Goal: Task Accomplishment & Management: Use online tool/utility

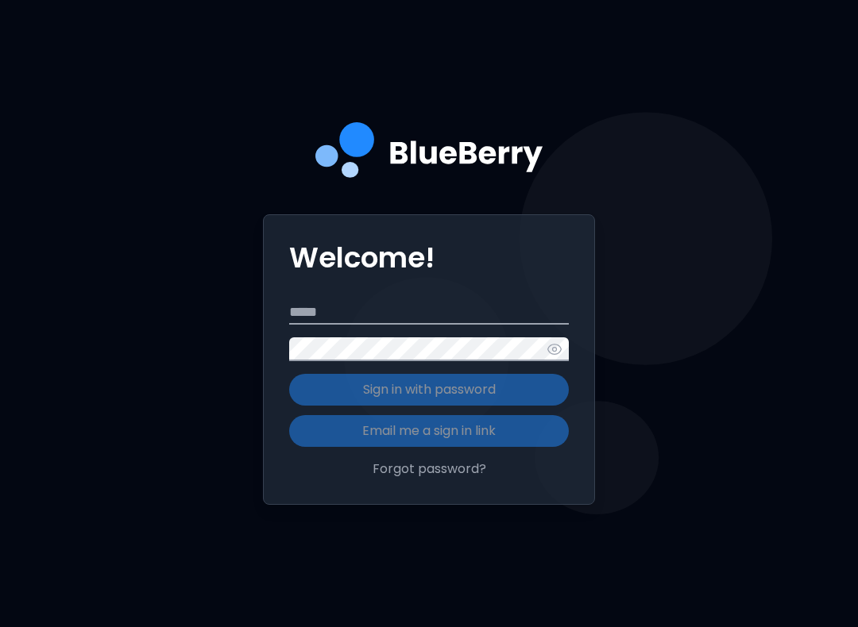
click at [428, 325] on input "Email" at bounding box center [428, 313] width 279 height 24
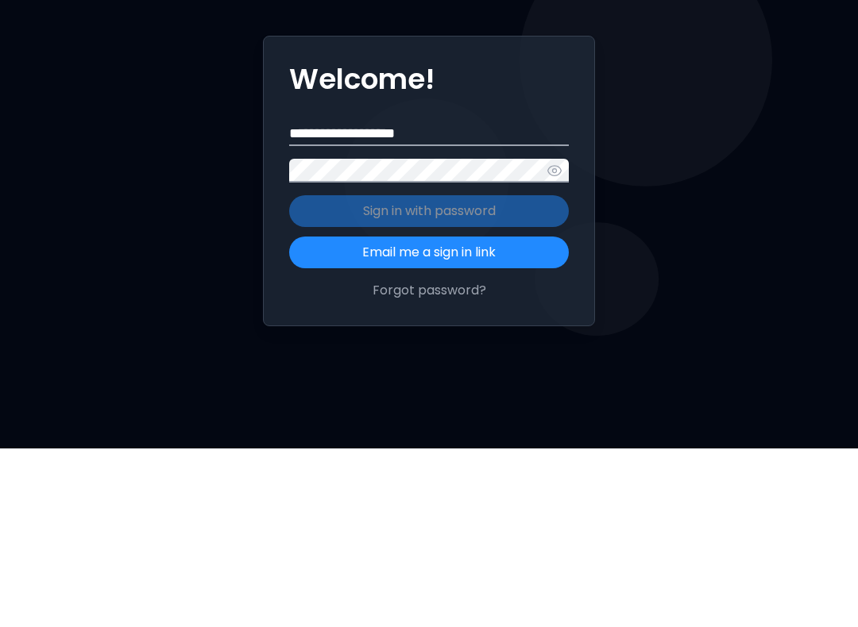
type input "**********"
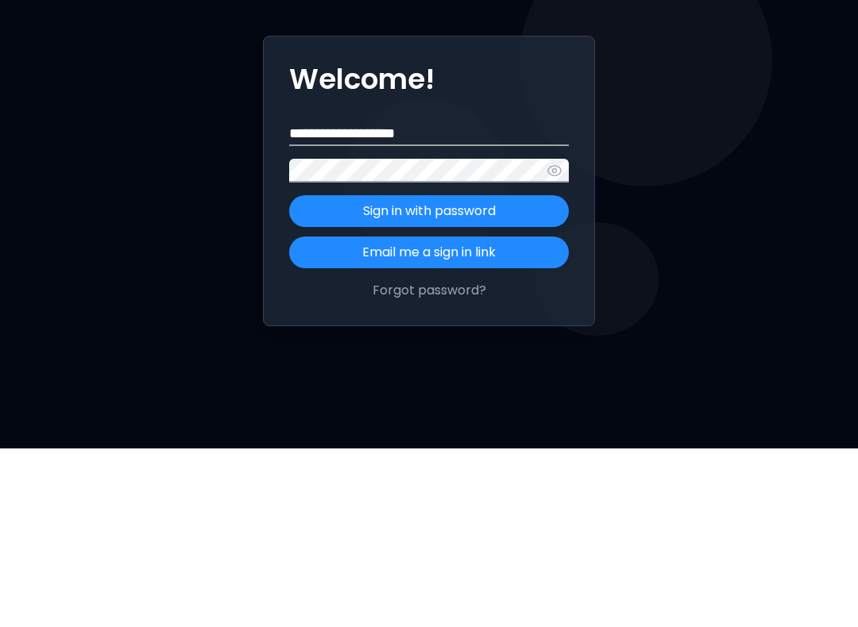
click at [470, 380] on p "Sign in with password" at bounding box center [429, 389] width 133 height 19
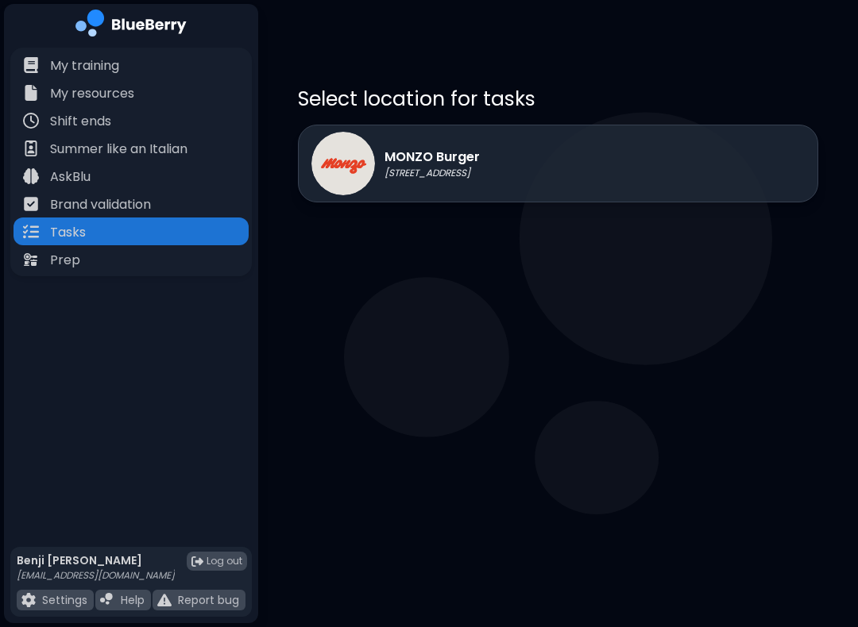
click at [457, 171] on p "[STREET_ADDRESS]" at bounding box center [431, 173] width 95 height 13
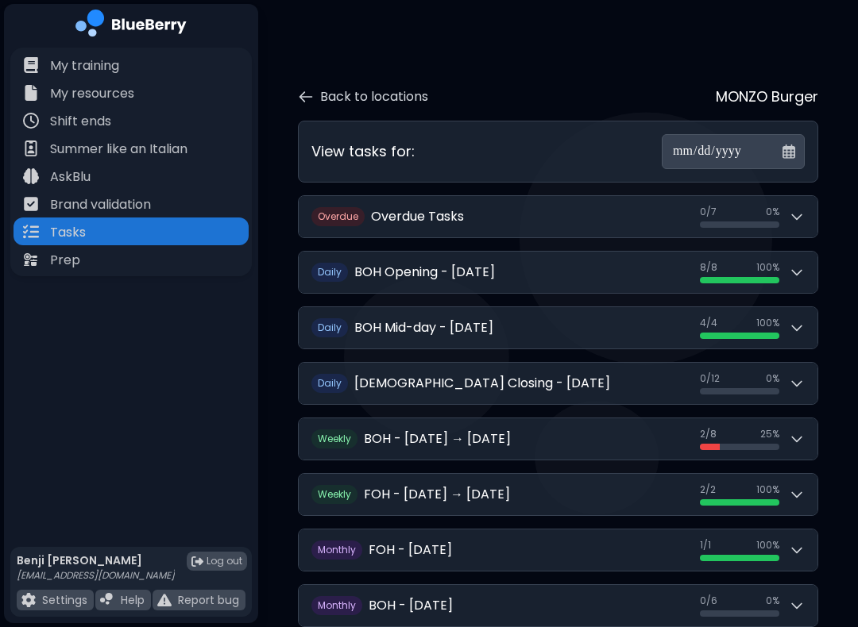
click at [794, 376] on icon at bounding box center [796, 384] width 16 height 16
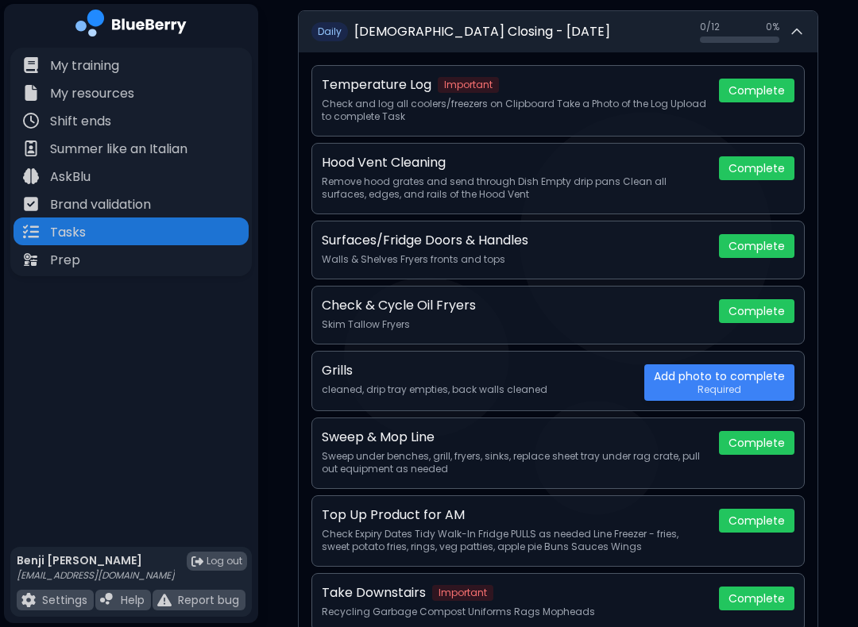
scroll to position [349, 0]
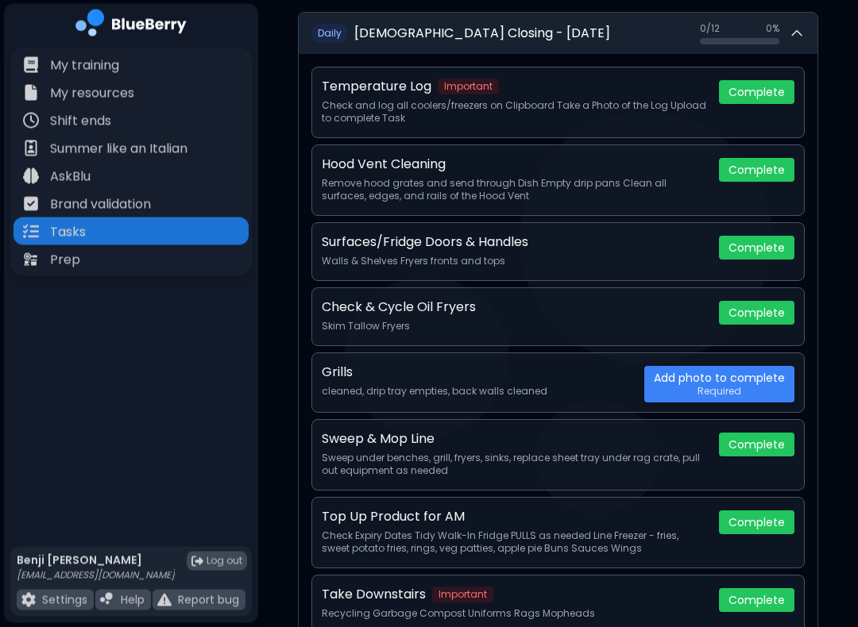
click at [757, 161] on button "Complete" at bounding box center [756, 171] width 75 height 24
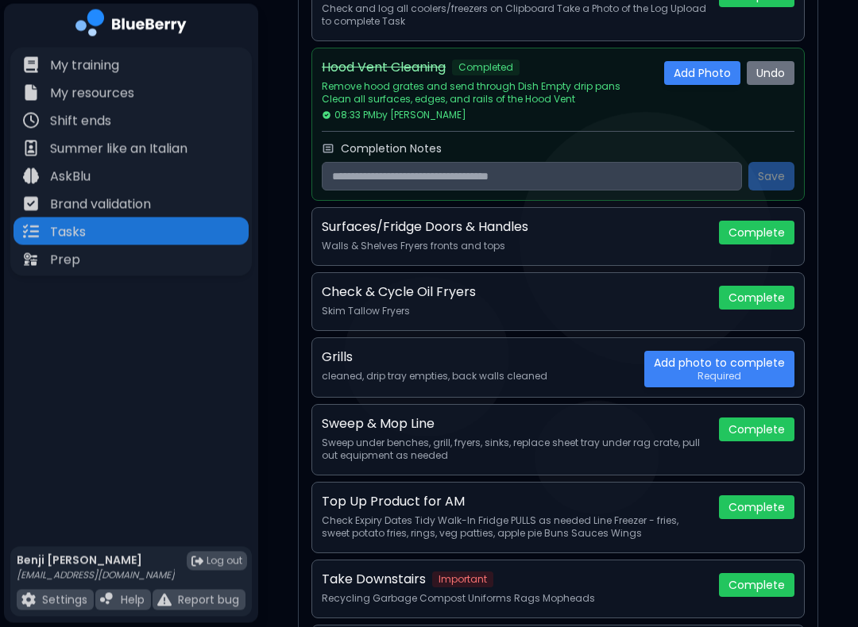
scroll to position [449, 0]
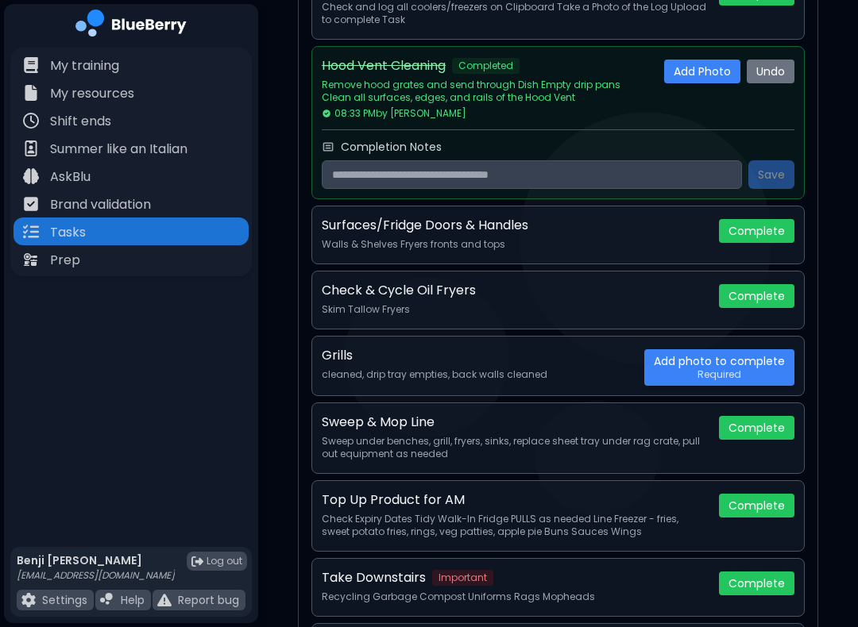
click at [763, 284] on button "Complete" at bounding box center [756, 296] width 75 height 24
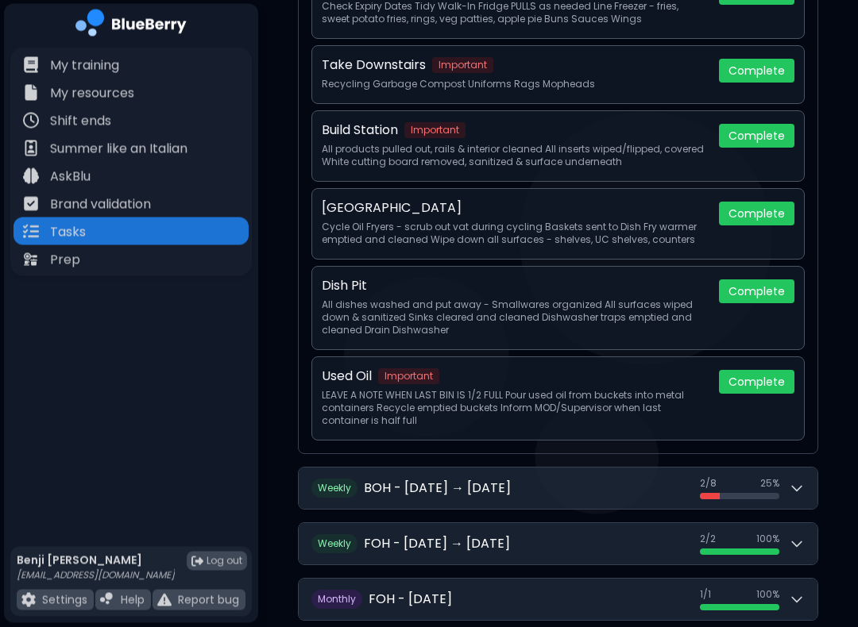
scroll to position [1037, 0]
